Goal: Task Accomplishment & Management: Complete application form

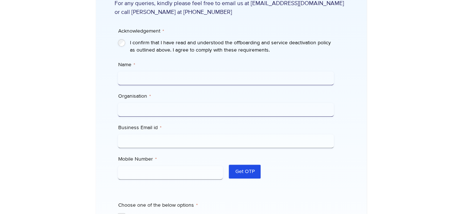
click at [197, 82] on input "Name *" at bounding box center [226, 78] width 216 height 14
click at [189, 74] on input "Name *" at bounding box center [226, 78] width 216 height 14
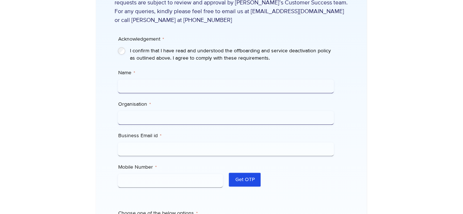
scroll to position [256, 0]
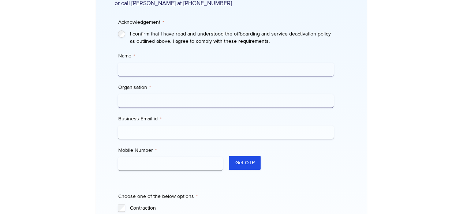
click at [172, 73] on input "Name *" at bounding box center [226, 70] width 216 height 14
click at [170, 101] on input "Organisation *" at bounding box center [226, 101] width 216 height 14
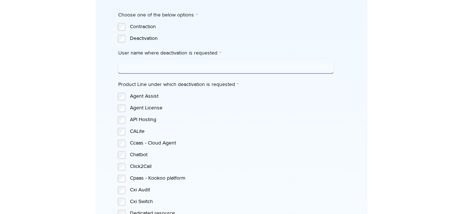
scroll to position [439, 0]
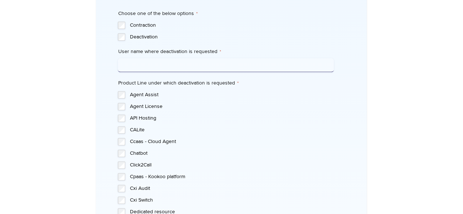
click at [158, 64] on input "User name where deactivation is requested *" at bounding box center [226, 65] width 216 height 14
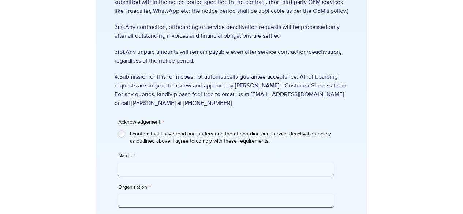
scroll to position [183, 0]
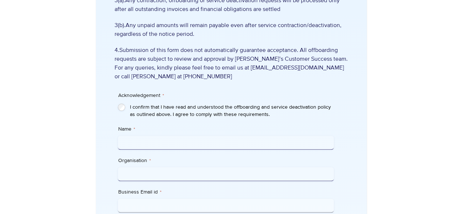
click at [168, 140] on input "Name *" at bounding box center [226, 143] width 216 height 14
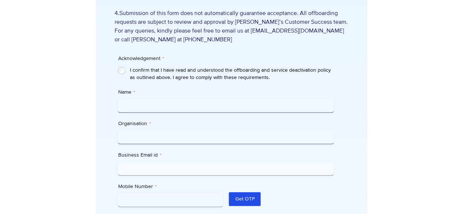
scroll to position [256, 0]
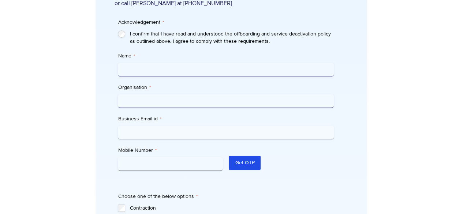
click at [172, 72] on input "Name *" at bounding box center [226, 70] width 216 height 14
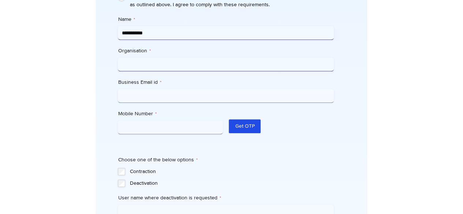
scroll to position [295, 0]
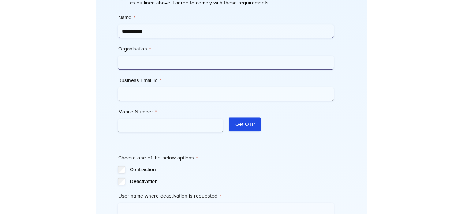
type input "**********"
click at [174, 122] on input "Mobile Number *" at bounding box center [170, 126] width 105 height 14
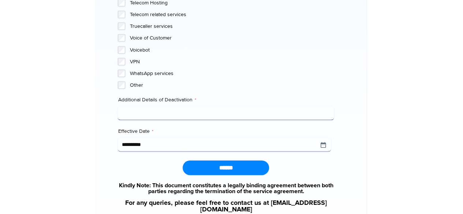
scroll to position [764, 0]
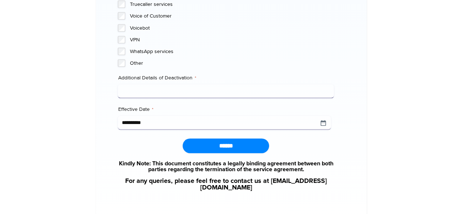
click at [157, 89] on input "Additional Details of Deactivation *" at bounding box center [226, 92] width 216 height 14
click at [324, 122] on input "**********" at bounding box center [224, 123] width 213 height 14
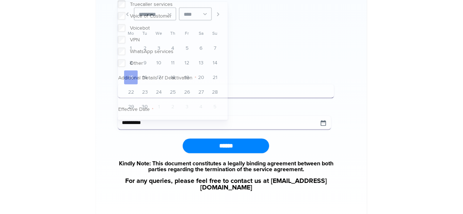
click at [304, 92] on input "Additional Details of Deactivation *" at bounding box center [226, 92] width 216 height 14
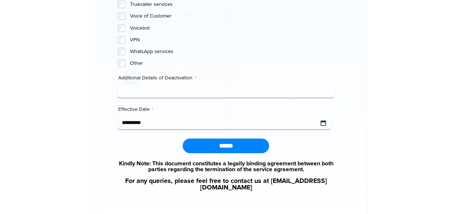
click at [321, 123] on input "**********" at bounding box center [224, 123] width 213 height 14
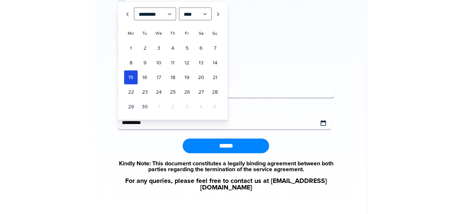
click at [322, 122] on input "**********" at bounding box center [224, 123] width 213 height 14
click at [308, 148] on div "******" at bounding box center [226, 146] width 216 height 15
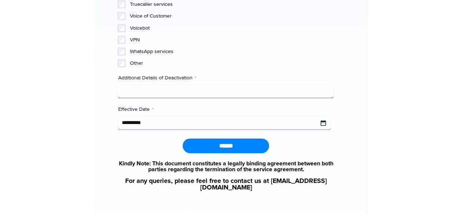
click at [321, 124] on input "**********" at bounding box center [224, 123] width 213 height 14
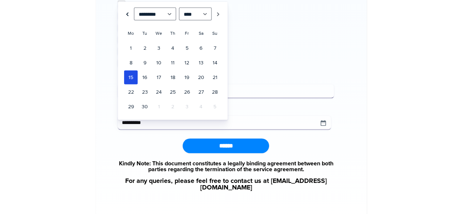
click at [127, 14] on link "Prev" at bounding box center [127, 14] width 7 height 13
click at [146, 88] on link "19" at bounding box center [144, 92] width 13 height 14
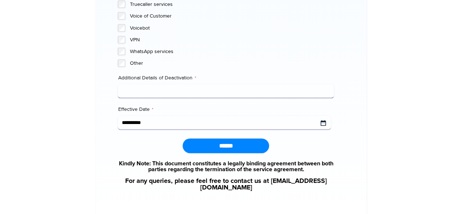
click at [324, 124] on input "Effective Date *" at bounding box center [224, 123] width 213 height 14
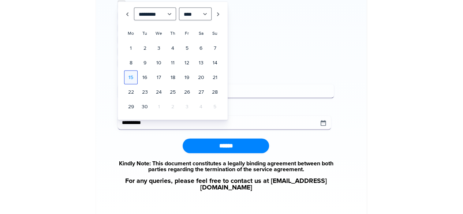
click at [130, 75] on link "15" at bounding box center [130, 78] width 13 height 14
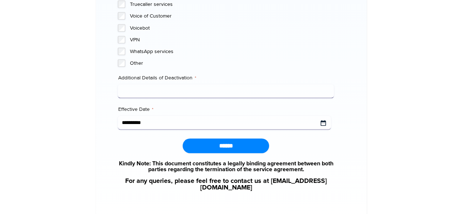
click at [320, 123] on input "Effective Date *" at bounding box center [224, 123] width 213 height 14
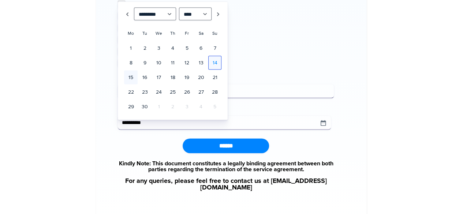
click at [214, 66] on link "14" at bounding box center [214, 63] width 13 height 14
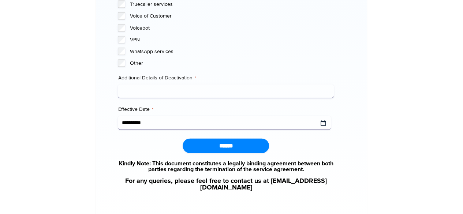
click at [325, 122] on input "Effective Date *" at bounding box center [224, 123] width 213 height 14
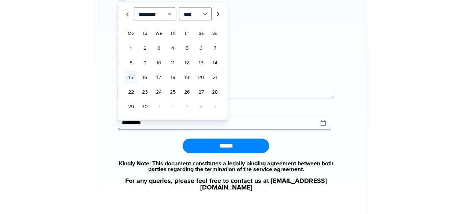
click at [219, 12] on link "Next" at bounding box center [218, 14] width 7 height 13
click at [158, 74] on link "15" at bounding box center [158, 78] width 13 height 14
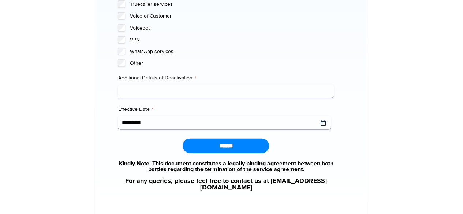
click at [324, 123] on input "Effective Date *" at bounding box center [224, 123] width 213 height 14
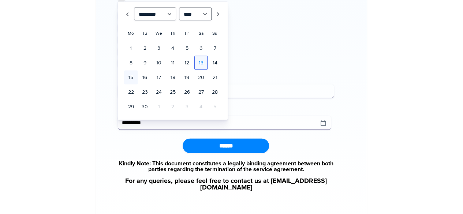
click at [201, 62] on link "13" at bounding box center [200, 63] width 13 height 14
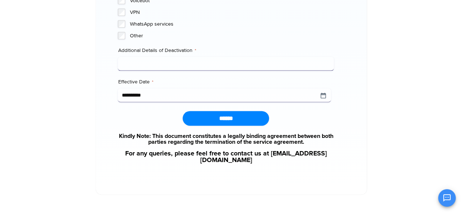
scroll to position [808, 0]
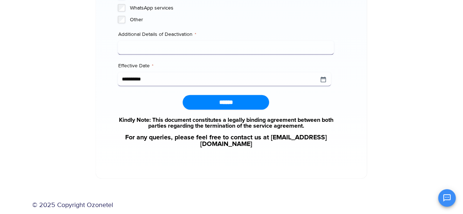
click at [323, 82] on input "**********" at bounding box center [224, 80] width 213 height 14
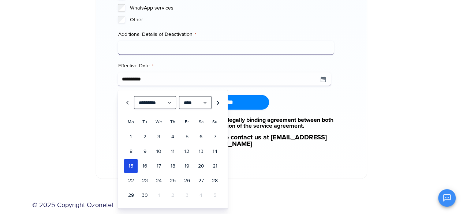
click at [215, 102] on link "Next" at bounding box center [218, 102] width 7 height 13
click at [134, 166] on link "13" at bounding box center [130, 166] width 13 height 14
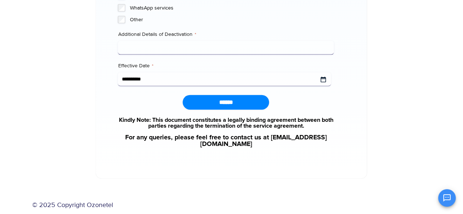
click at [165, 79] on input "Effective Date *" at bounding box center [224, 80] width 213 height 14
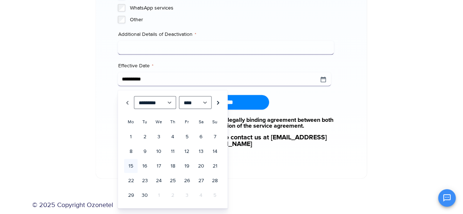
click at [218, 101] on link "Next" at bounding box center [218, 102] width 7 height 13
click at [189, 146] on link "10" at bounding box center [186, 152] width 13 height 14
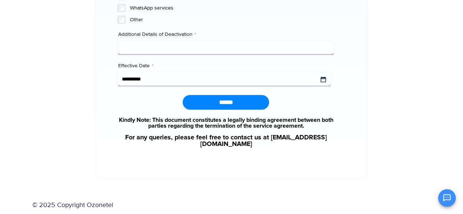
click at [321, 82] on input "Effective Date *" at bounding box center [224, 80] width 213 height 14
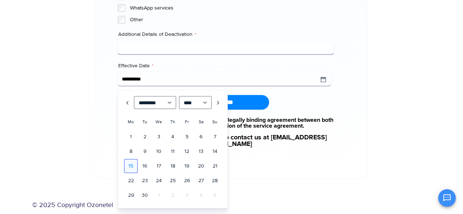
click at [133, 161] on link "15" at bounding box center [130, 166] width 13 height 14
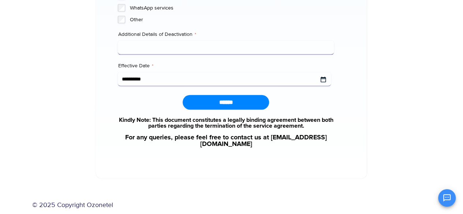
click at [163, 76] on input "Effective Date *" at bounding box center [224, 80] width 213 height 14
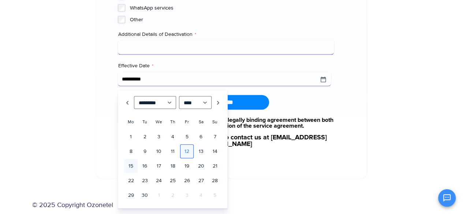
click at [189, 152] on link "12" at bounding box center [186, 152] width 13 height 14
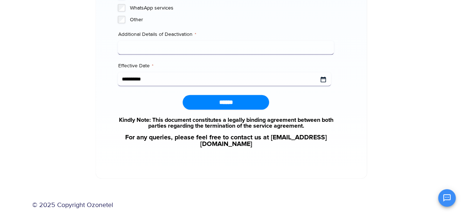
click at [324, 83] on input "Effective Date *" at bounding box center [224, 80] width 213 height 14
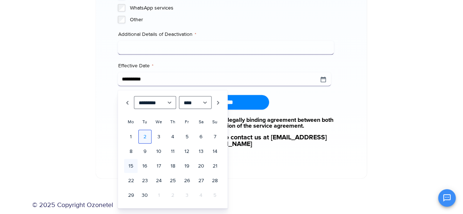
click at [148, 135] on link "2" at bounding box center [144, 137] width 13 height 14
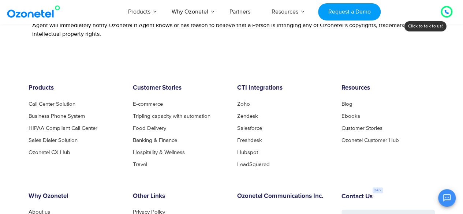
scroll to position [493, 0]
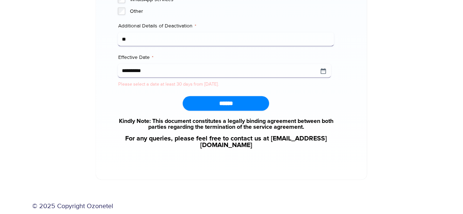
scroll to position [825, 0]
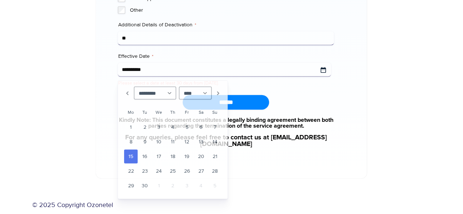
click at [256, 68] on input "**********" at bounding box center [224, 70] width 213 height 14
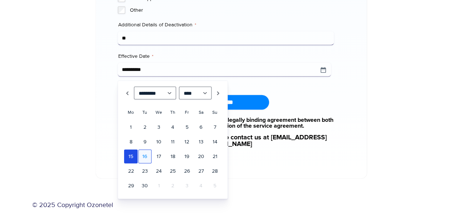
click at [149, 156] on link "16" at bounding box center [144, 157] width 13 height 14
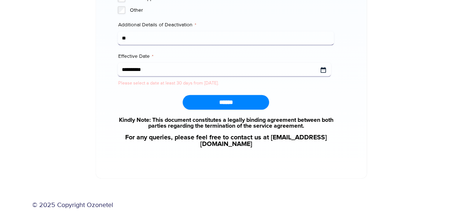
click at [322, 70] on input "Effective Date *" at bounding box center [224, 70] width 213 height 14
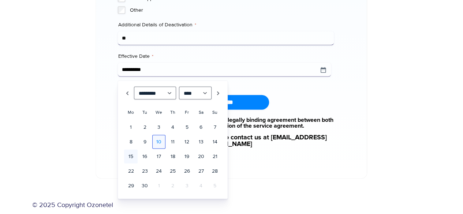
click at [158, 143] on link "10" at bounding box center [158, 142] width 13 height 14
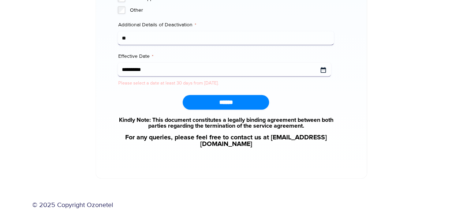
click at [325, 72] on input "Effective Date *" at bounding box center [224, 70] width 213 height 14
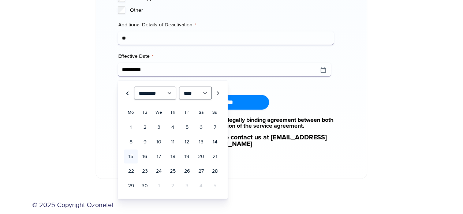
click at [129, 93] on link "Prev" at bounding box center [127, 93] width 7 height 13
click at [187, 159] on link "15" at bounding box center [186, 157] width 13 height 14
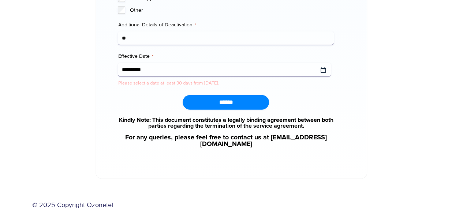
click at [325, 69] on input "Effective Date *" at bounding box center [224, 70] width 213 height 14
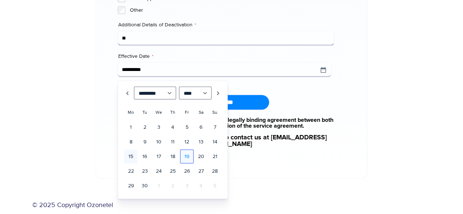
click at [189, 160] on link "19" at bounding box center [186, 157] width 13 height 14
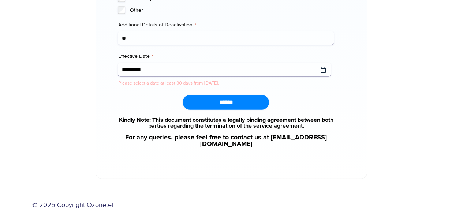
click at [323, 66] on input "Effective Date *" at bounding box center [224, 70] width 213 height 14
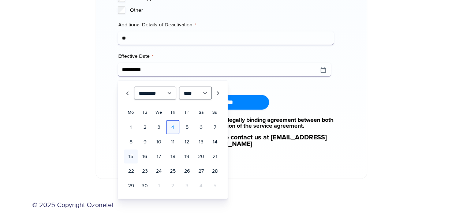
click at [174, 123] on link "4" at bounding box center [172, 127] width 13 height 14
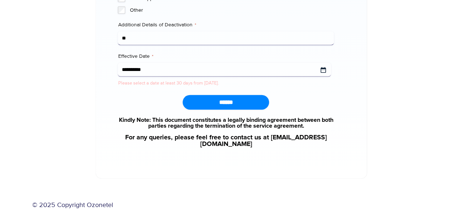
click at [228, 71] on input "Effective Date *" at bounding box center [224, 70] width 213 height 14
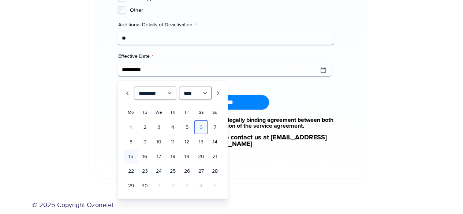
click at [202, 128] on link "6" at bounding box center [200, 127] width 13 height 14
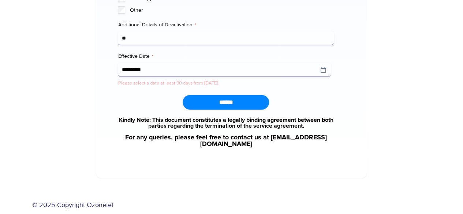
click at [192, 38] on input "**" at bounding box center [226, 38] width 216 height 14
click at [148, 38] on input "**********" at bounding box center [226, 38] width 216 height 14
click at [148, 37] on input "**********" at bounding box center [226, 38] width 216 height 14
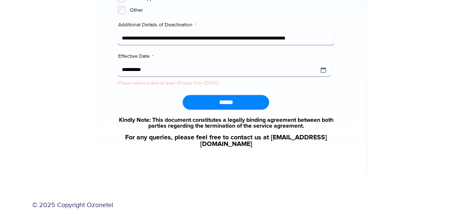
click at [271, 39] on input "**********" at bounding box center [226, 38] width 216 height 14
type input "**********"
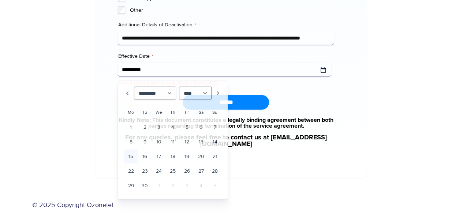
click at [213, 66] on input "Effective Date *" at bounding box center [224, 70] width 213 height 14
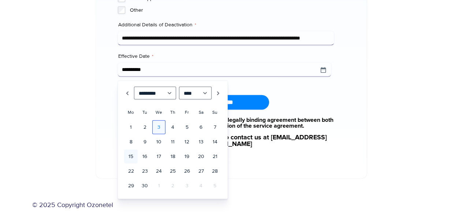
click at [160, 128] on link "3" at bounding box center [158, 127] width 13 height 14
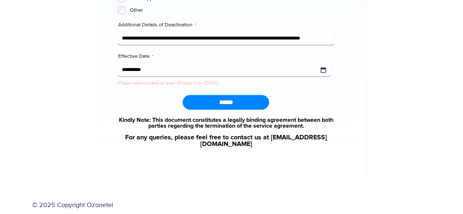
click at [324, 68] on input "Effective Date *" at bounding box center [224, 70] width 213 height 14
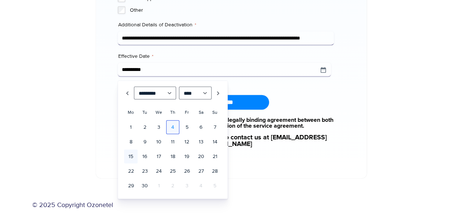
click at [174, 122] on link "4" at bounding box center [172, 127] width 13 height 14
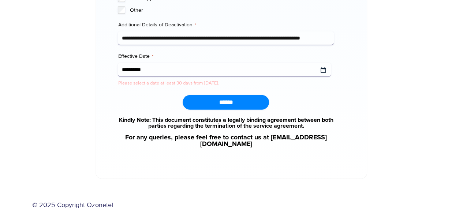
click at [236, 69] on input "Effective Date *" at bounding box center [224, 70] width 213 height 14
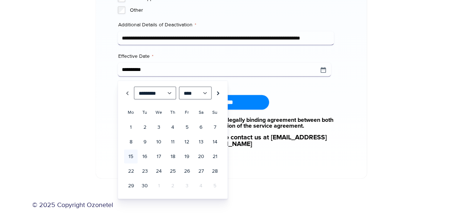
click at [217, 91] on link "Next" at bounding box center [218, 93] width 7 height 13
click at [184, 126] on link "3" at bounding box center [186, 127] width 13 height 14
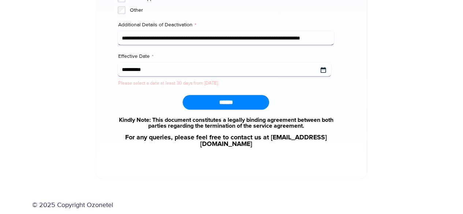
click at [322, 66] on input "Effective Date *" at bounding box center [224, 70] width 213 height 14
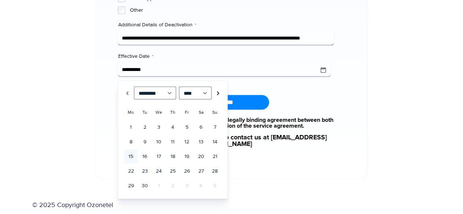
click at [216, 92] on link "Next" at bounding box center [218, 93] width 7 height 13
click at [198, 129] on link "4" at bounding box center [200, 127] width 13 height 14
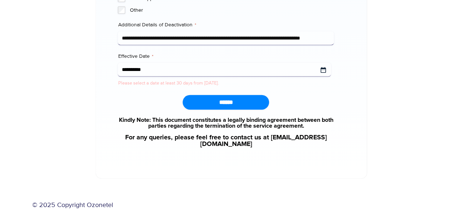
click at [324, 69] on input "Effective Date *" at bounding box center [224, 70] width 213 height 14
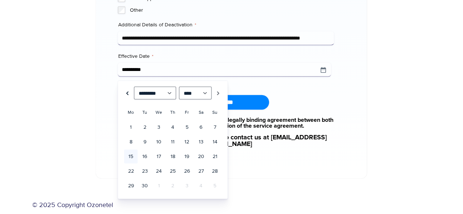
click at [131, 90] on link "Prev" at bounding box center [127, 93] width 7 height 13
click at [218, 94] on link "Next" at bounding box center [218, 93] width 7 height 13
click at [171, 170] on link "25" at bounding box center [172, 171] width 13 height 14
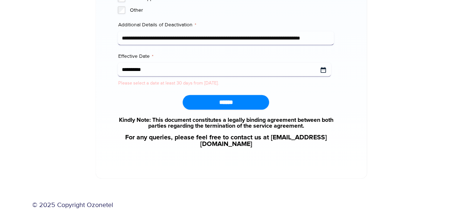
click at [322, 72] on input "Effective Date *" at bounding box center [224, 70] width 213 height 14
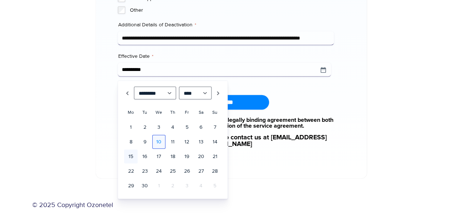
click at [164, 142] on link "10" at bounding box center [158, 142] width 13 height 14
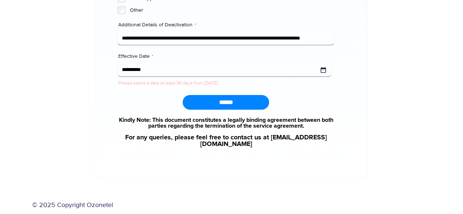
click at [323, 71] on input "Effective Date *" at bounding box center [224, 70] width 213 height 14
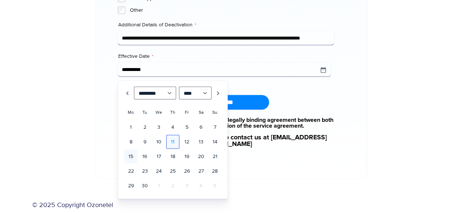
click at [172, 137] on link "11" at bounding box center [172, 142] width 13 height 14
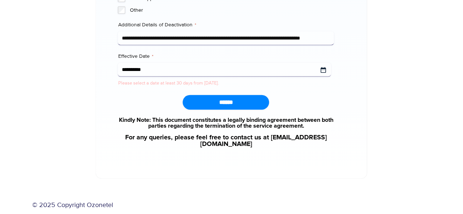
click at [325, 71] on input "Effective Date *" at bounding box center [224, 70] width 213 height 14
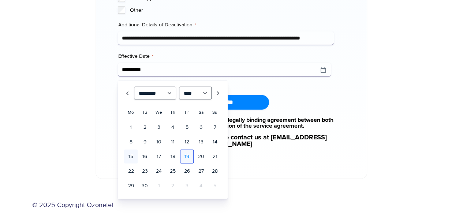
click at [185, 157] on link "19" at bounding box center [186, 157] width 13 height 14
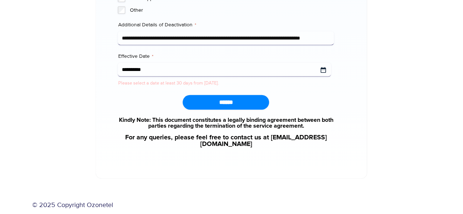
click at [320, 70] on input "Effective Date *" at bounding box center [224, 70] width 213 height 14
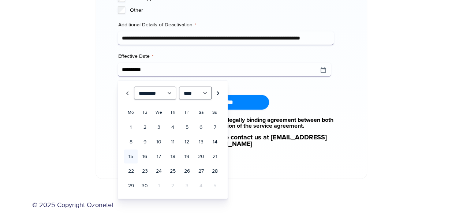
click at [217, 88] on link "Next" at bounding box center [218, 93] width 7 height 13
drag, startPoint x: 185, startPoint y: 142, endPoint x: 303, endPoint y: 38, distance: 157.5
click at [185, 142] on link "10" at bounding box center [186, 142] width 13 height 14
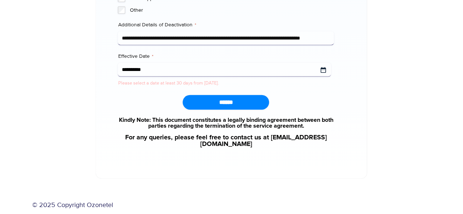
click at [324, 67] on input "Effective Date *" at bounding box center [224, 70] width 213 height 14
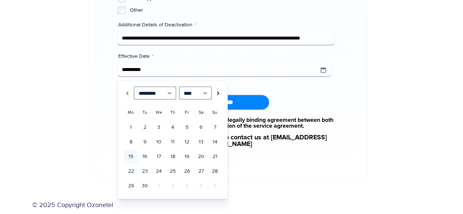
click at [220, 94] on link "Next" at bounding box center [218, 93] width 7 height 13
click at [197, 141] on link "11" at bounding box center [200, 142] width 13 height 14
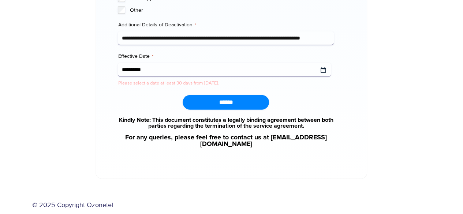
click at [323, 67] on input "Effective Date *" at bounding box center [224, 70] width 213 height 14
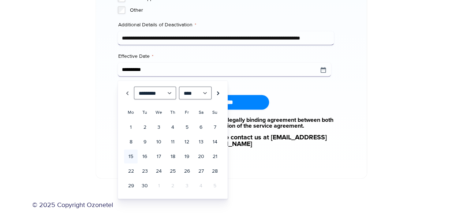
click at [216, 92] on link "Next" at bounding box center [218, 93] width 7 height 13
click at [210, 143] on link "12" at bounding box center [214, 142] width 13 height 14
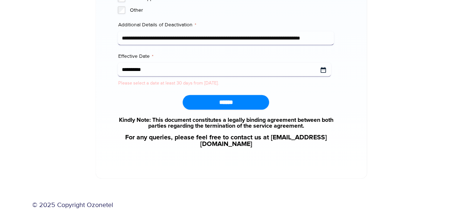
click at [319, 70] on input "Effective Date *" at bounding box center [224, 70] width 213 height 14
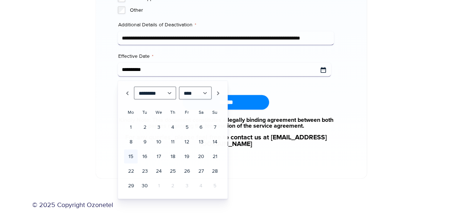
click at [321, 68] on input "Effective Date *" at bounding box center [224, 70] width 213 height 14
click at [221, 91] on link "Next" at bounding box center [218, 93] width 7 height 13
click at [130, 155] on link "13" at bounding box center [130, 157] width 13 height 14
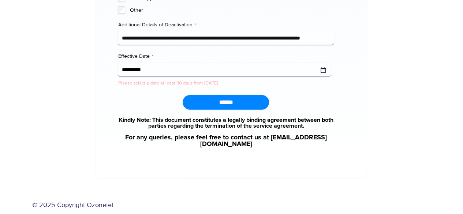
click at [322, 70] on input "Effective Date *" at bounding box center [224, 70] width 213 height 14
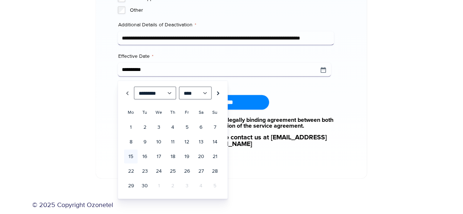
click at [220, 89] on link "Next" at bounding box center [218, 93] width 7 height 13
click at [148, 156] on link "14" at bounding box center [144, 157] width 13 height 14
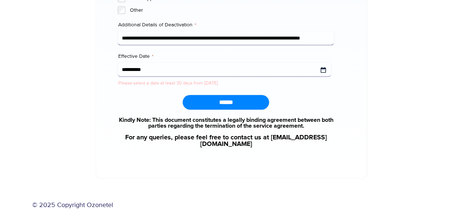
click at [319, 71] on input "Effective Date *" at bounding box center [224, 70] width 213 height 14
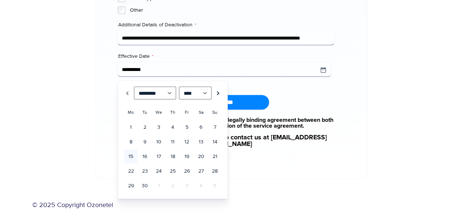
click at [216, 91] on link "Next" at bounding box center [218, 93] width 7 height 13
click at [159, 156] on link "15" at bounding box center [158, 157] width 13 height 14
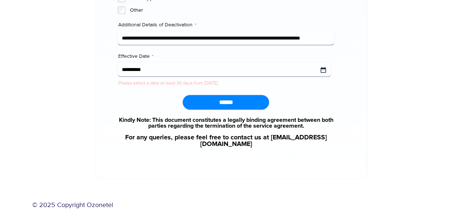
click at [323, 70] on input "Effective Date *" at bounding box center [224, 70] width 213 height 14
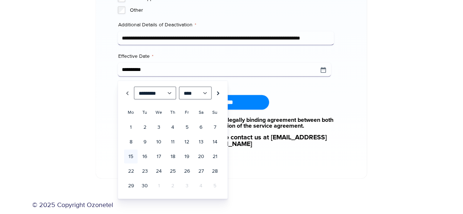
click at [220, 95] on link "Next" at bounding box center [218, 93] width 7 height 13
click at [184, 153] on link "17" at bounding box center [186, 157] width 13 height 14
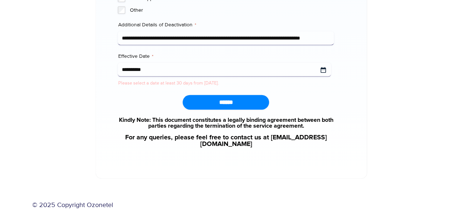
click at [269, 67] on input "**********" at bounding box center [224, 70] width 213 height 14
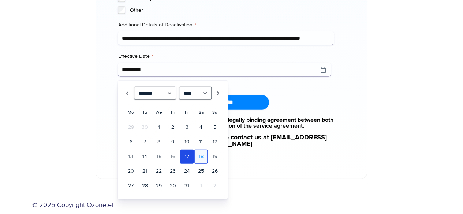
click at [203, 155] on link "18" at bounding box center [200, 157] width 13 height 14
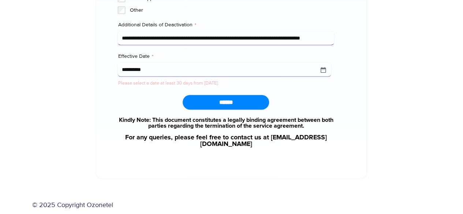
click at [280, 103] on div "******" at bounding box center [226, 102] width 216 height 15
click at [327, 71] on input "**********" at bounding box center [224, 70] width 213 height 14
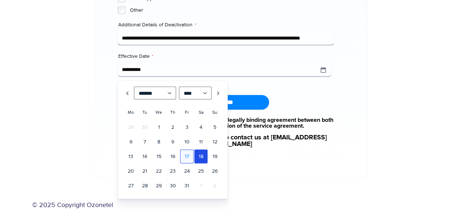
click at [188, 155] on link "17" at bounding box center [186, 157] width 13 height 14
type input "**********"
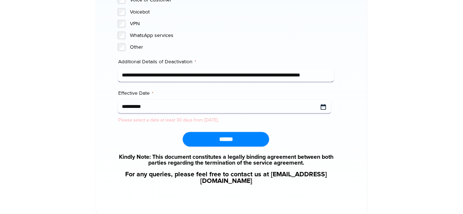
scroll to position [751, 0]
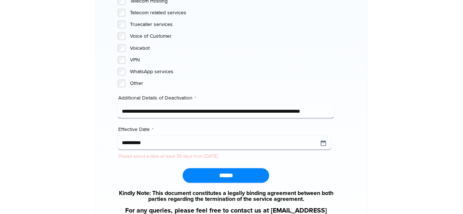
click at [153, 109] on input "**********" at bounding box center [226, 112] width 216 height 14
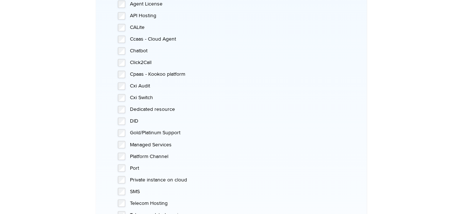
scroll to position [825, 0]
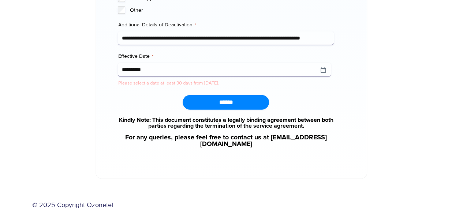
click at [232, 103] on input "******" at bounding box center [226, 102] width 86 height 15
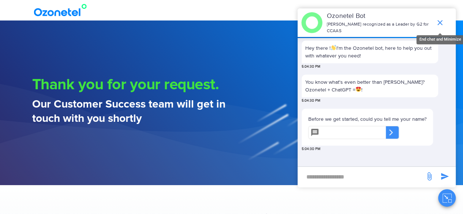
click at [439, 26] on icon "end chat or minimize" at bounding box center [440, 22] width 9 height 9
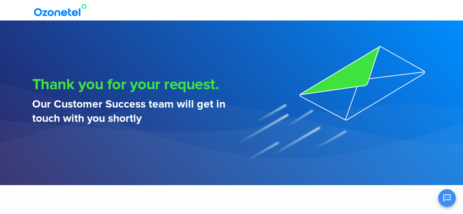
scroll to position [1, 0]
